Goal: Find specific page/section: Find specific page/section

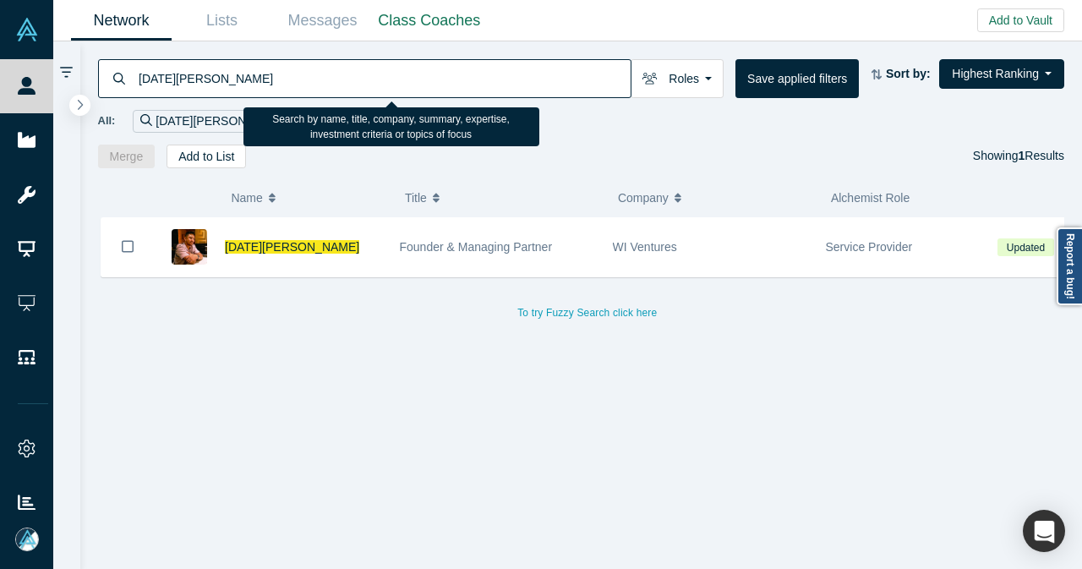
click at [109, 78] on div "[DATE][PERSON_NAME]" at bounding box center [364, 78] width 533 height 39
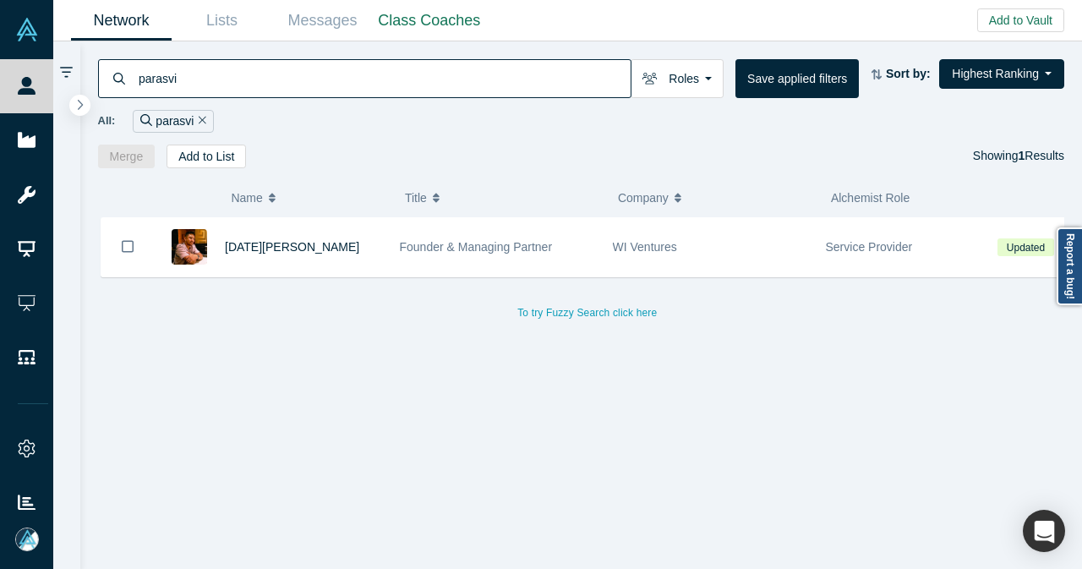
type input "parasvil"
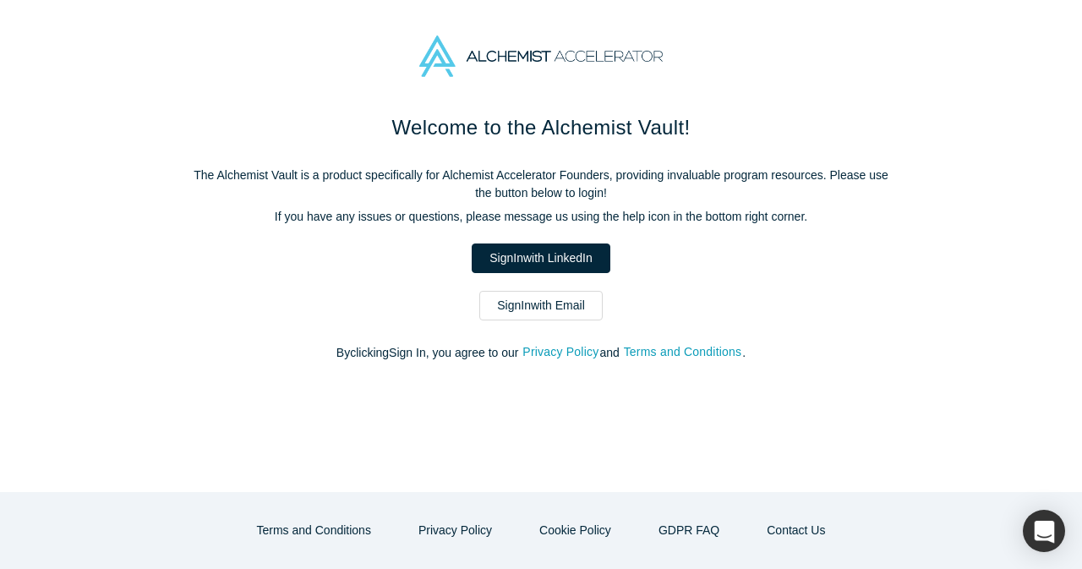
click at [499, 303] on link "Sign In with Email" at bounding box center [540, 306] width 123 height 30
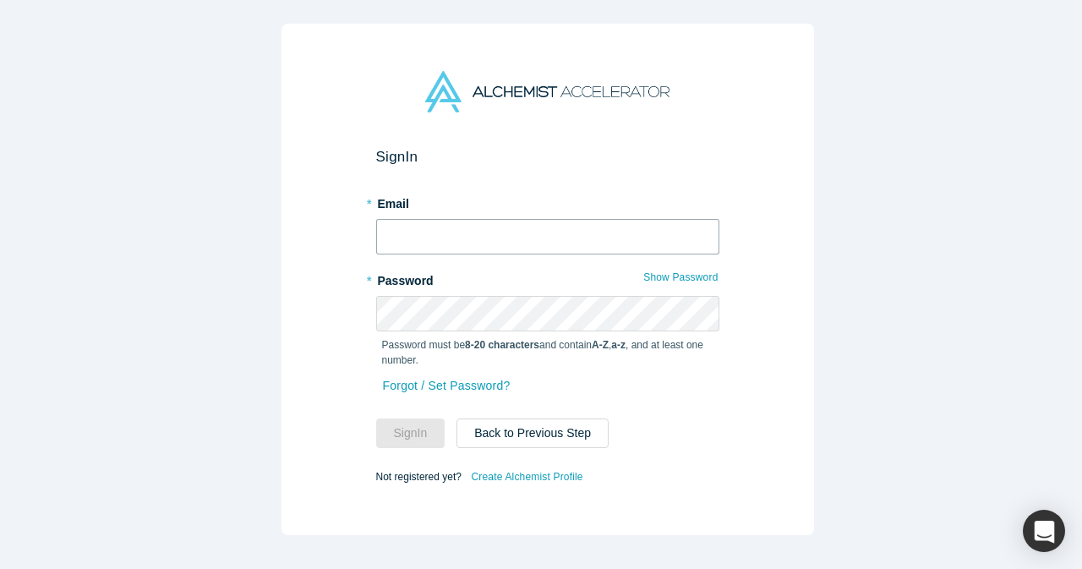
type input "[EMAIL_ADDRESS][DOMAIN_NAME]"
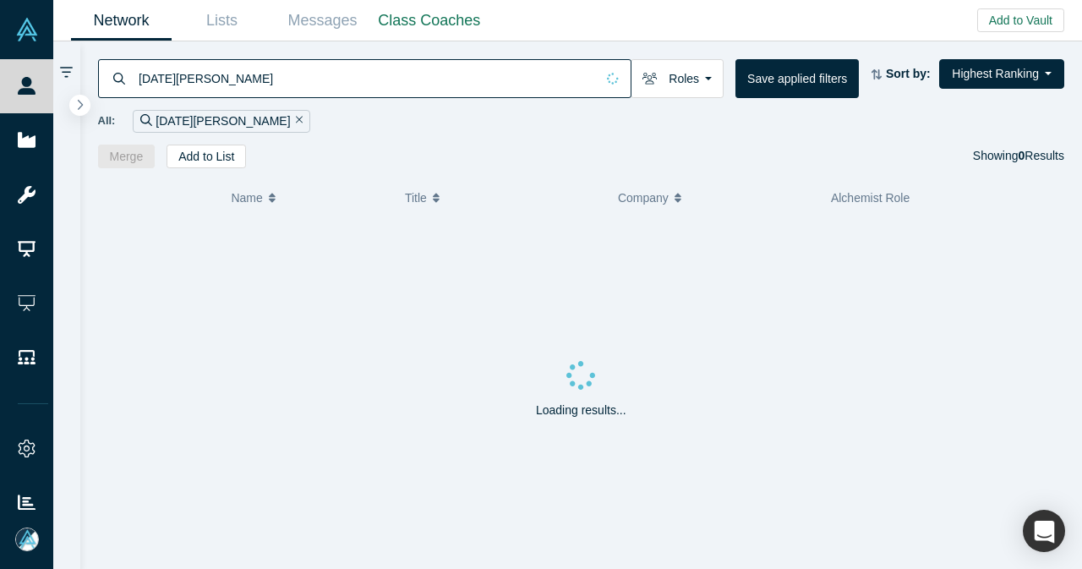
click at [296, 123] on icon "Remove Filter" at bounding box center [300, 120] width 8 height 12
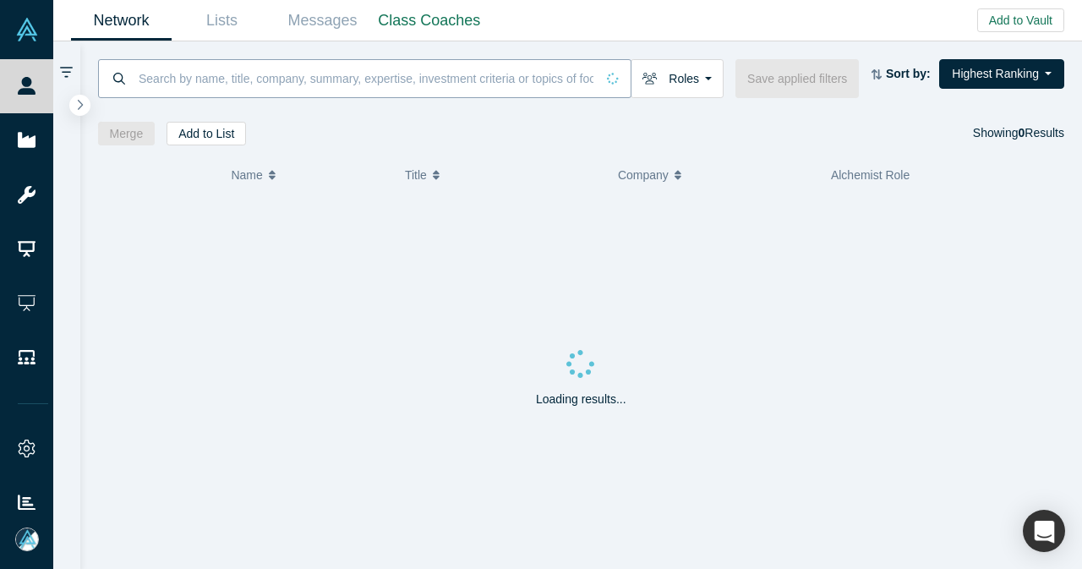
click at [254, 88] on input at bounding box center [366, 78] width 458 height 40
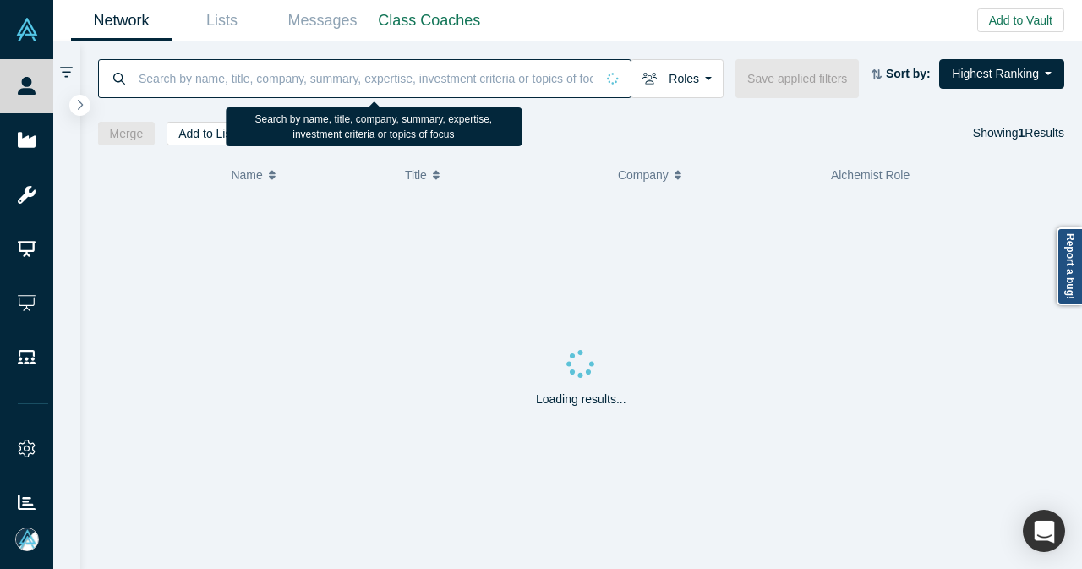
paste input "[PERSON_NAME][EMAIL_ADDRESS][DOMAIN_NAME]"
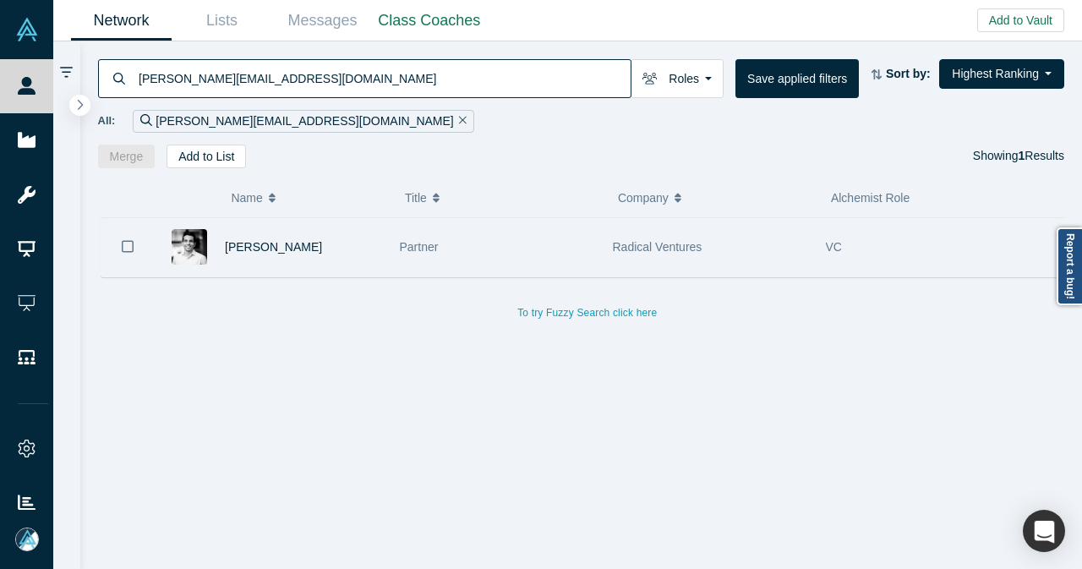
type input "[PERSON_NAME][EMAIL_ADDRESS][DOMAIN_NAME]"
click at [326, 247] on div "[PERSON_NAME]" at bounding box center [303, 247] width 157 height 58
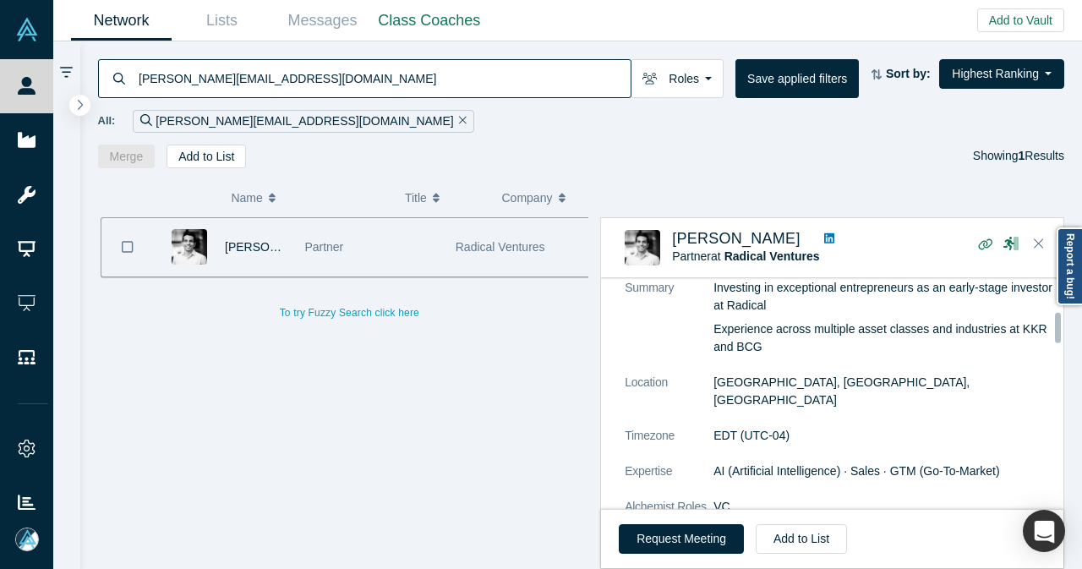
scroll to position [592, 0]
